Goal: Information Seeking & Learning: Learn about a topic

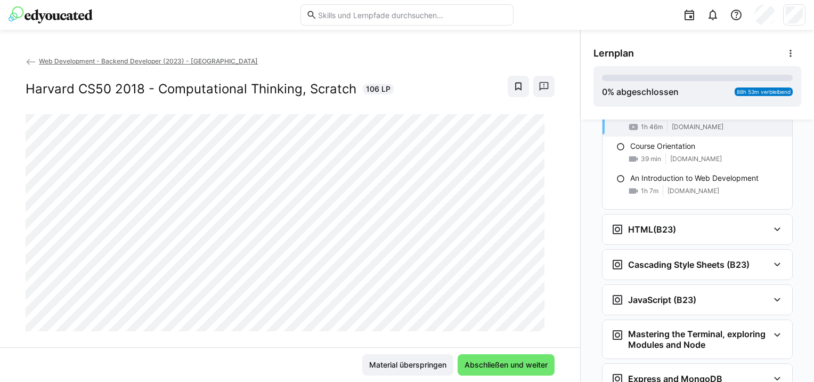
scroll to position [94, 0]
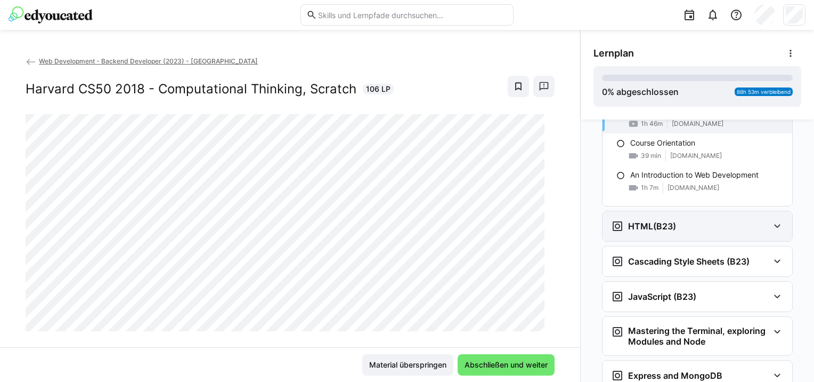
click at [771, 225] on eds-icon at bounding box center [777, 226] width 13 height 13
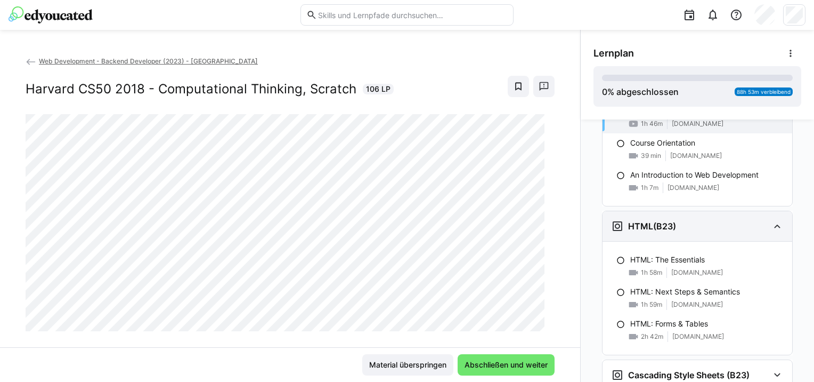
click at [771, 225] on eds-icon at bounding box center [777, 226] width 13 height 13
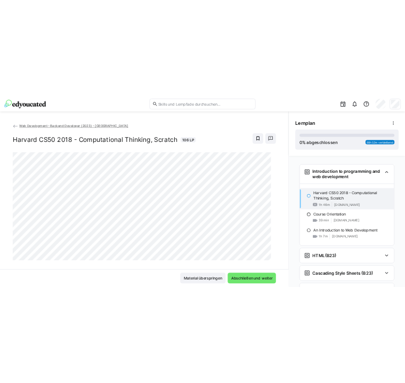
scroll to position [0, 0]
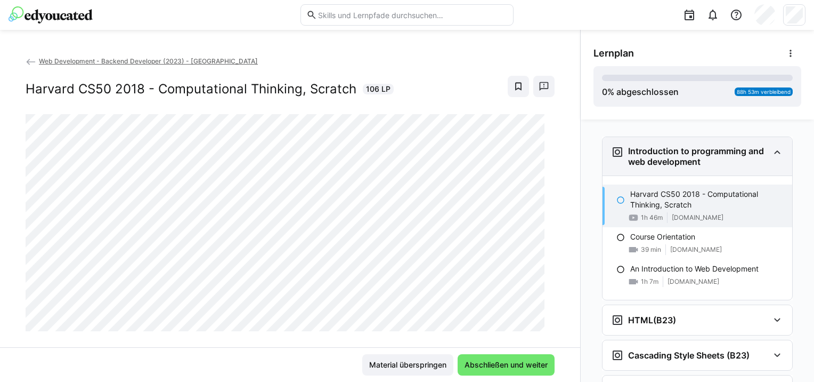
drag, startPoint x: 702, startPoint y: 161, endPoint x: 621, endPoint y: 151, distance: 81.1
click at [621, 151] on div "Introduction to programming and web development" at bounding box center [690, 155] width 158 height 21
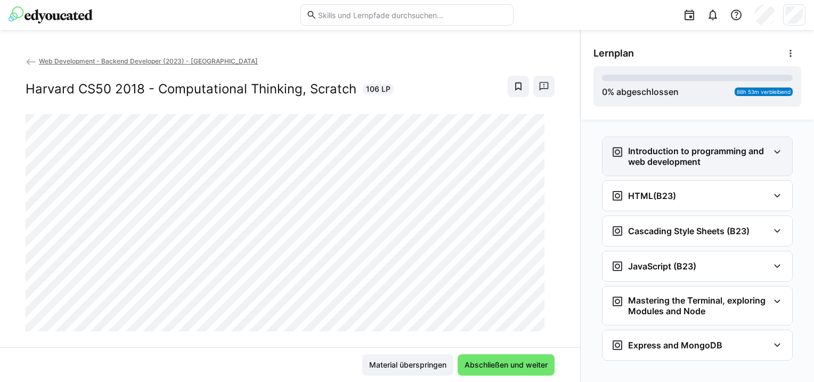
copy h3 "Introduction to programming and web development"
click at [771, 153] on eds-icon at bounding box center [777, 151] width 13 height 13
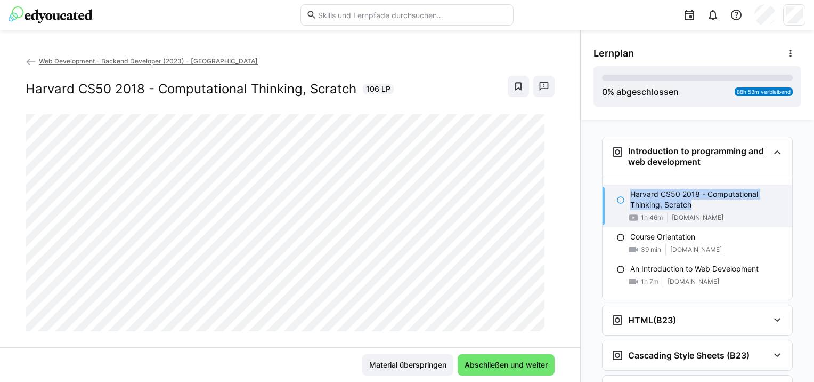
drag, startPoint x: 691, startPoint y: 203, endPoint x: 625, endPoint y: 194, distance: 66.2
click at [630, 194] on p "Harvard CS50 2018 - Computational Thinking, Scratch" at bounding box center [706, 199] width 153 height 21
copy p "Harvard CS50 2018 - Computational Thinking, Scratch"
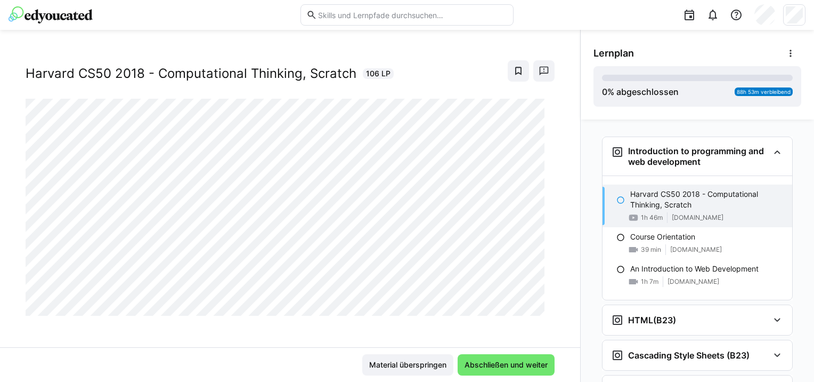
scroll to position [17, 0]
click at [616, 197] on eds-icon at bounding box center [620, 200] width 9 height 9
click at [525, 365] on span "Abschließen und weiter" at bounding box center [506, 364] width 86 height 11
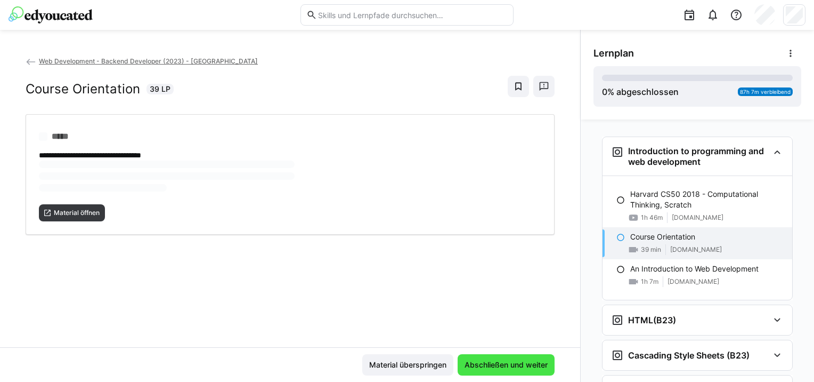
scroll to position [0, 0]
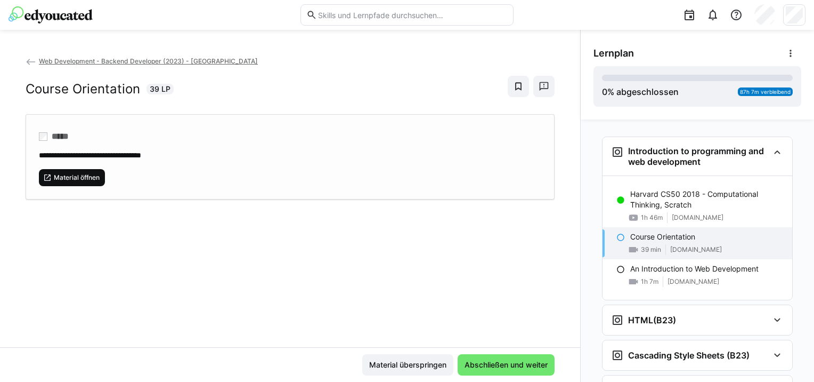
click at [92, 177] on span "Material öffnen" at bounding box center [77, 177] width 48 height 9
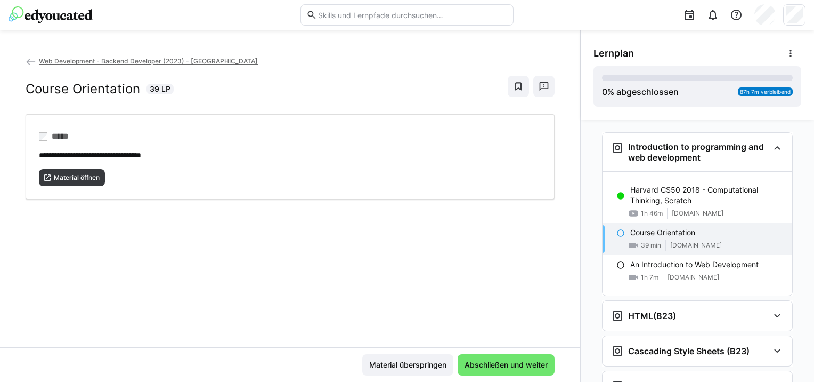
scroll to position [3, 0]
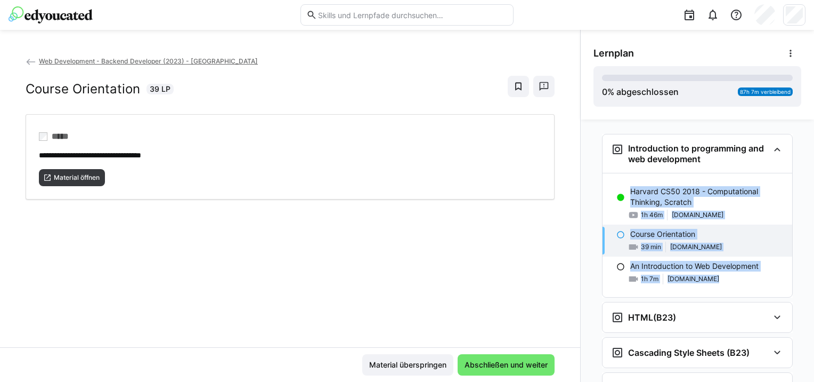
drag, startPoint x: 814, startPoint y: 133, endPoint x: 816, endPoint y: 188, distance: 55.5
click at [814, 188] on html "**********" at bounding box center [407, 191] width 814 height 382
click at [57, 173] on span "Material öffnen" at bounding box center [77, 177] width 48 height 9
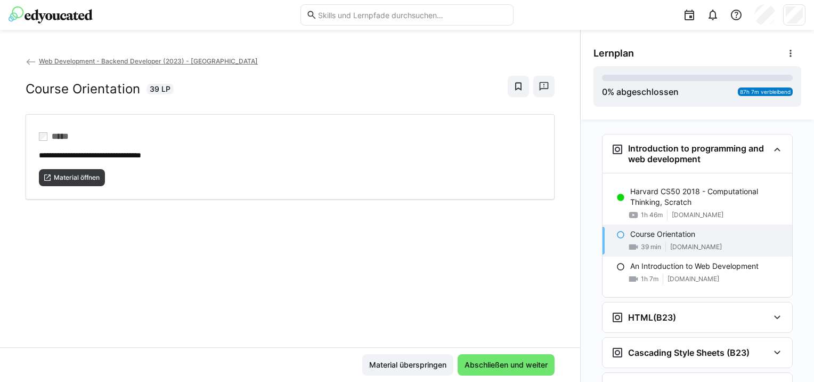
click at [799, 234] on div "Introduction to programming and web development Harvard CS50 2018 - Computation…" at bounding box center [697, 250] width 233 height 262
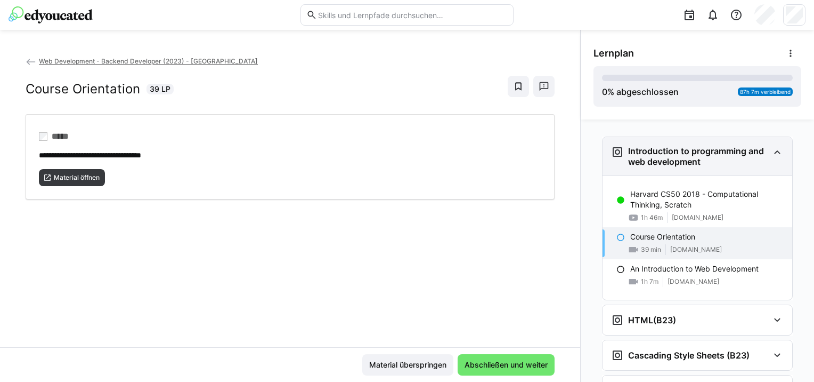
click at [773, 157] on eds-icon at bounding box center [777, 151] width 13 height 13
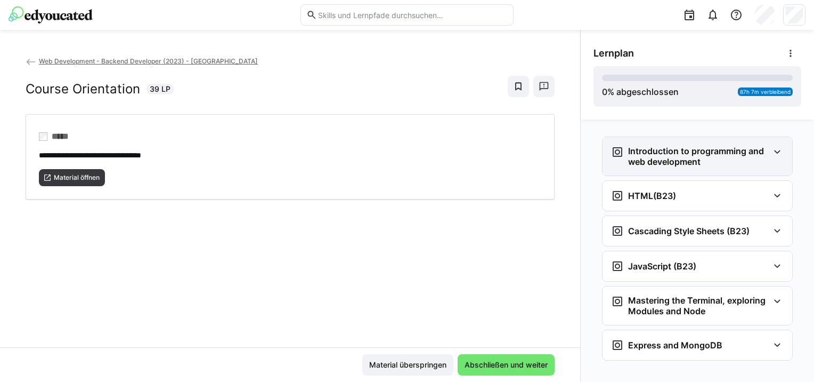
click at [773, 155] on eds-icon at bounding box center [777, 151] width 13 height 13
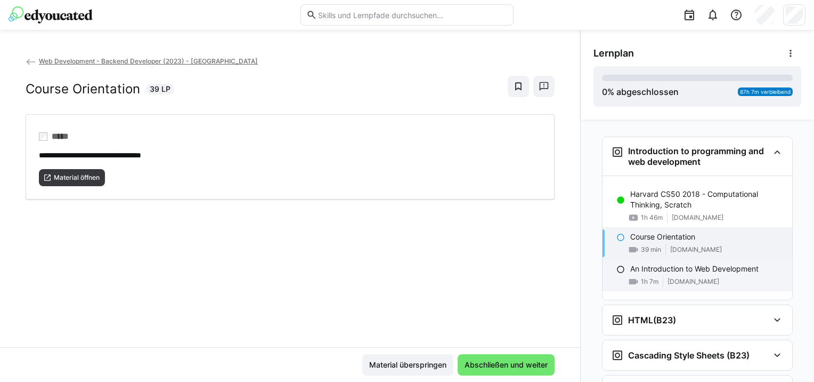
click at [750, 269] on p "An Introduction to Web Development" at bounding box center [694, 268] width 128 height 11
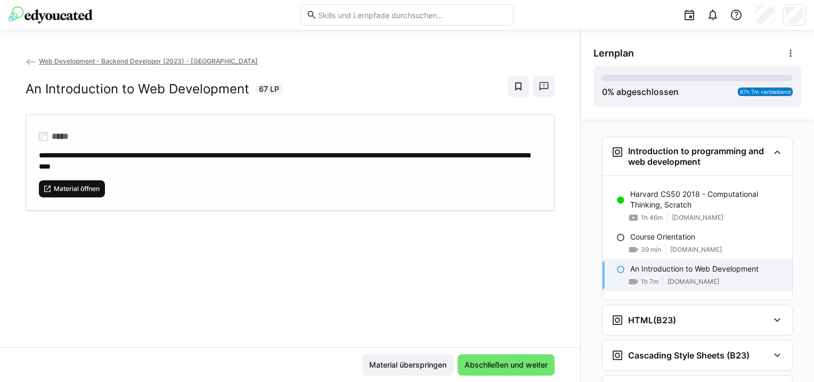
click at [78, 187] on span "Material öffnen" at bounding box center [77, 188] width 48 height 9
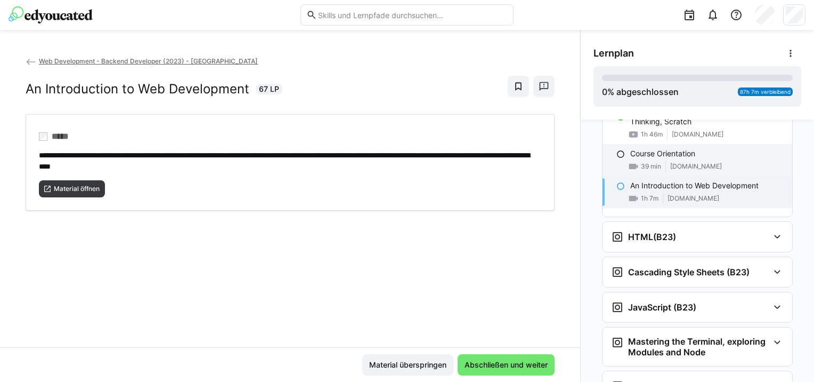
scroll to position [102, 0]
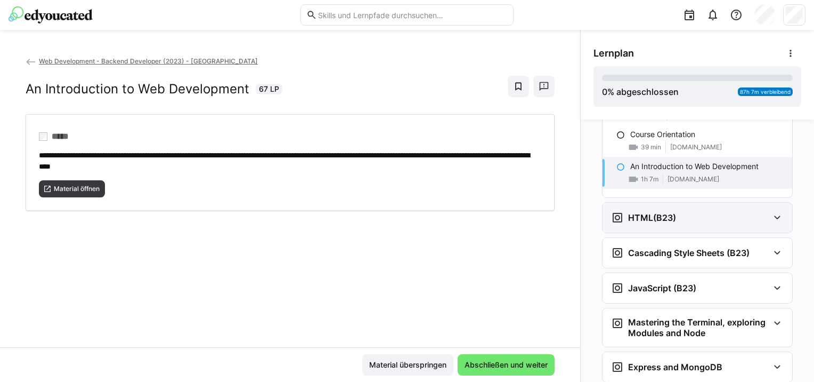
click at [772, 215] on eds-icon at bounding box center [777, 217] width 13 height 13
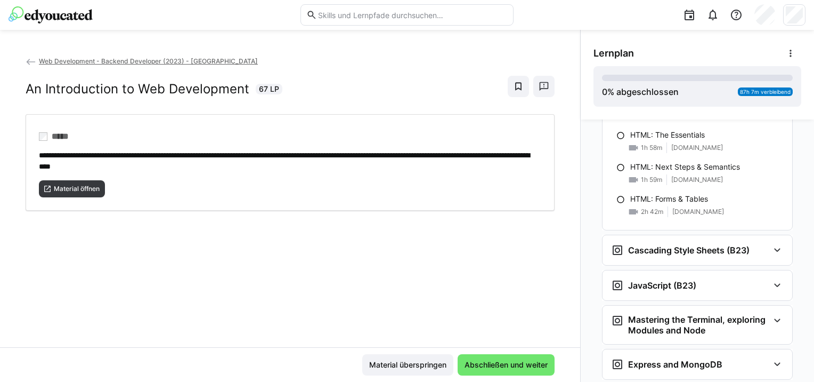
scroll to position [221, 0]
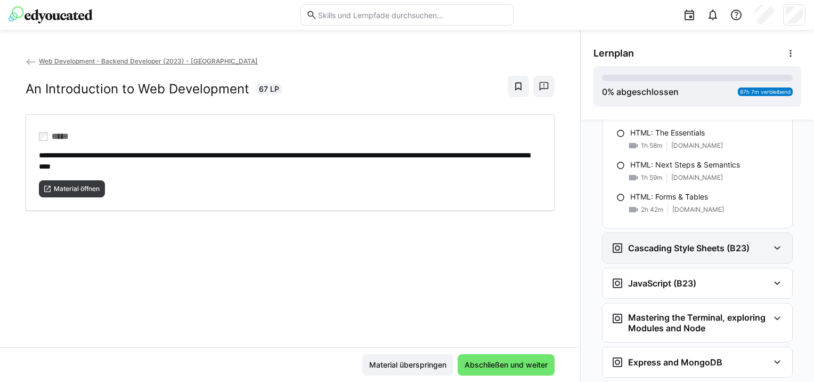
click at [775, 246] on eds-icon at bounding box center [777, 247] width 13 height 13
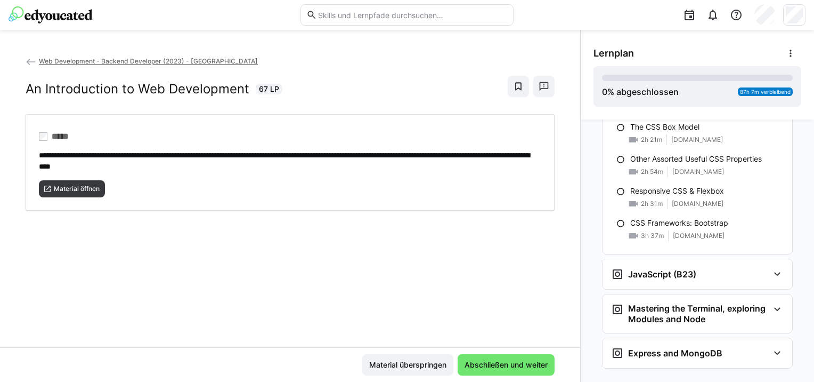
scroll to position [441, 0]
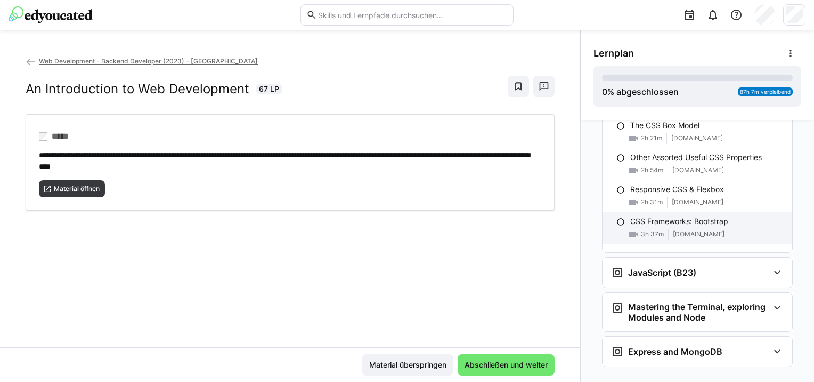
click at [709, 219] on p "CSS Frameworks: Bootstrap" at bounding box center [679, 221] width 98 height 11
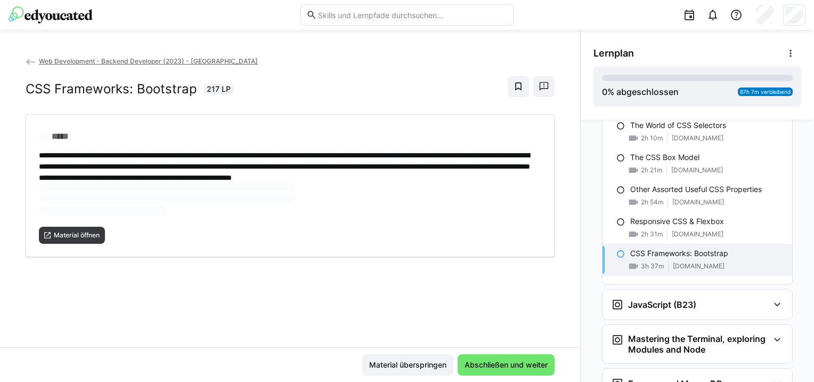
scroll to position [333, 0]
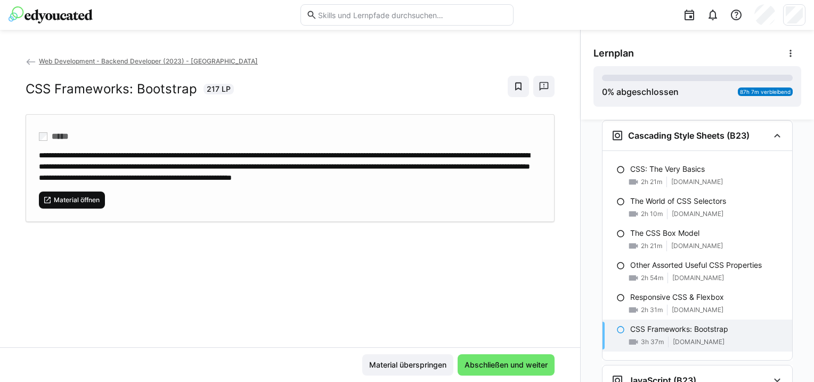
click at [90, 204] on span "Material öffnen" at bounding box center [77, 200] width 48 height 9
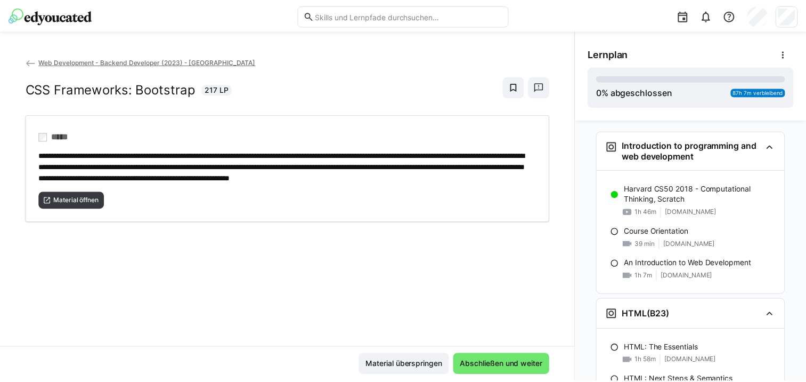
scroll to position [0, 0]
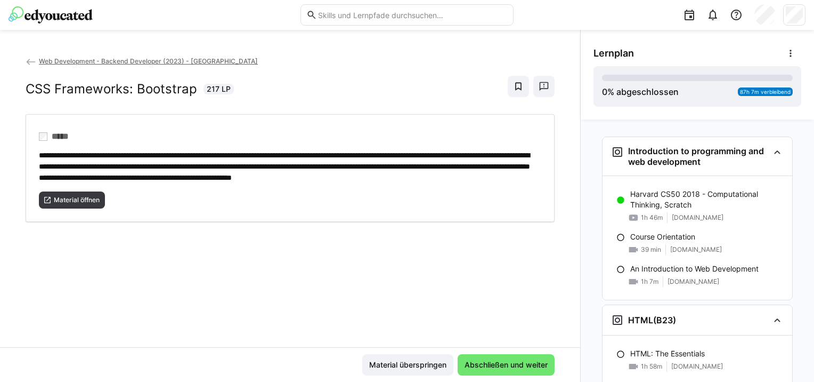
click at [72, 19] on img at bounding box center [51, 14] width 84 height 17
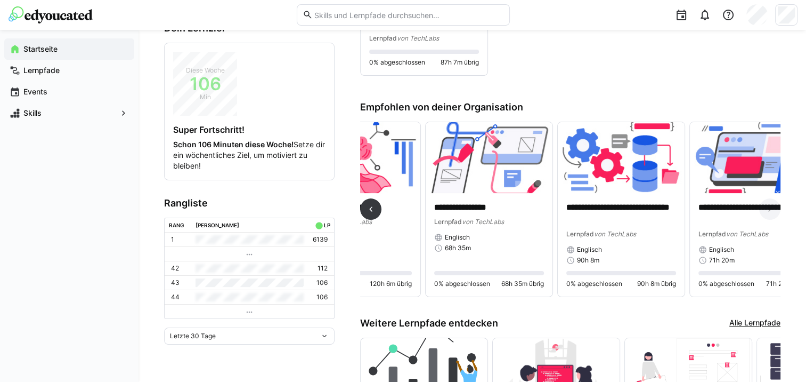
scroll to position [0, 236]
